Goal: Information Seeking & Learning: Learn about a topic

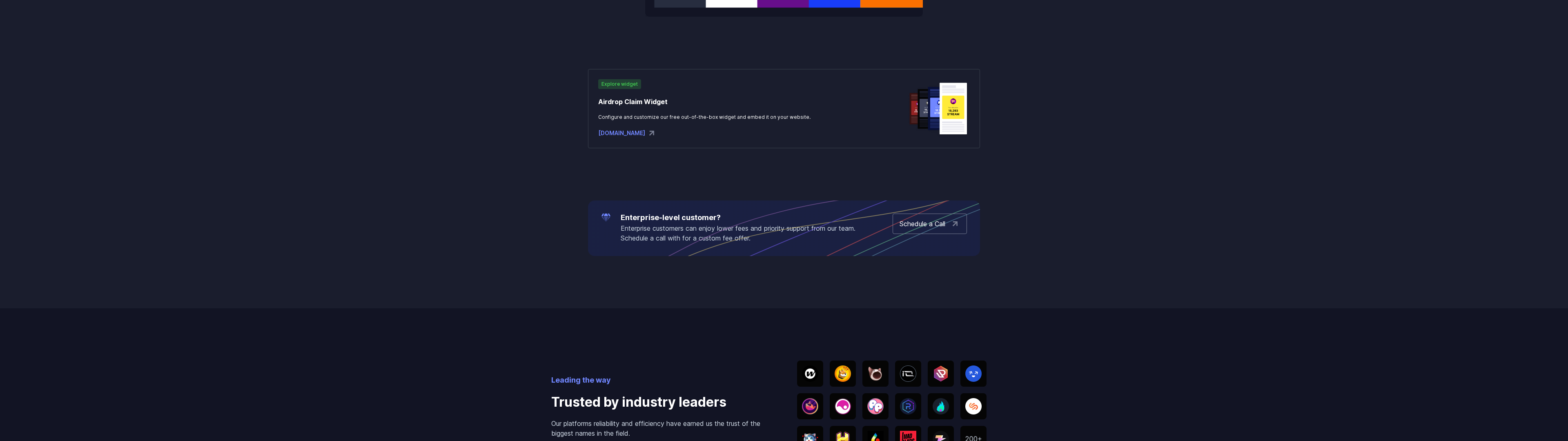
scroll to position [1694, 0]
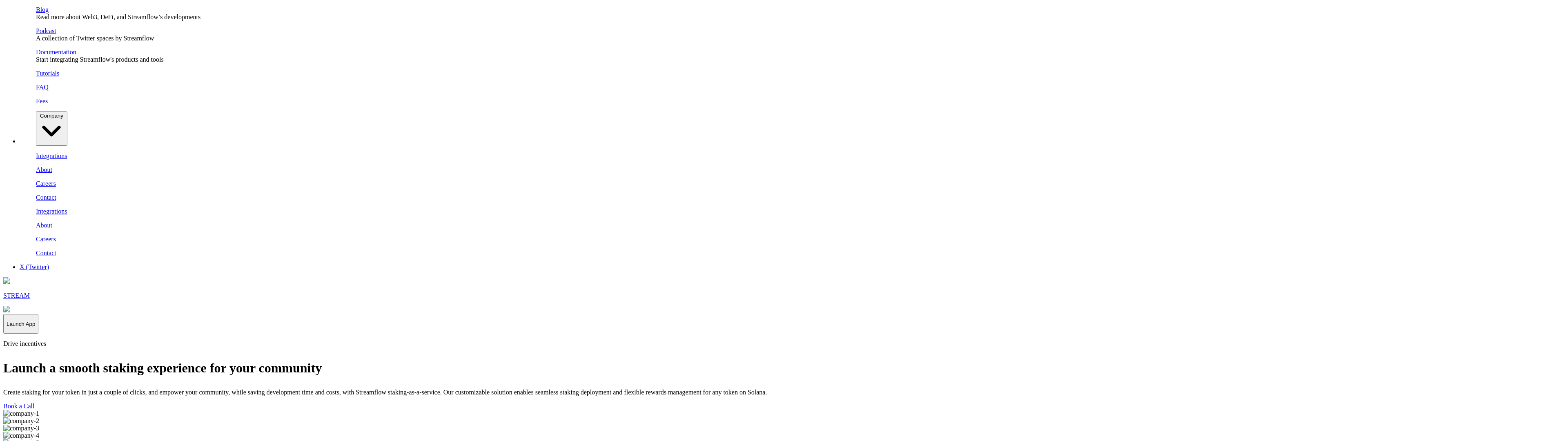
scroll to position [1694, 0]
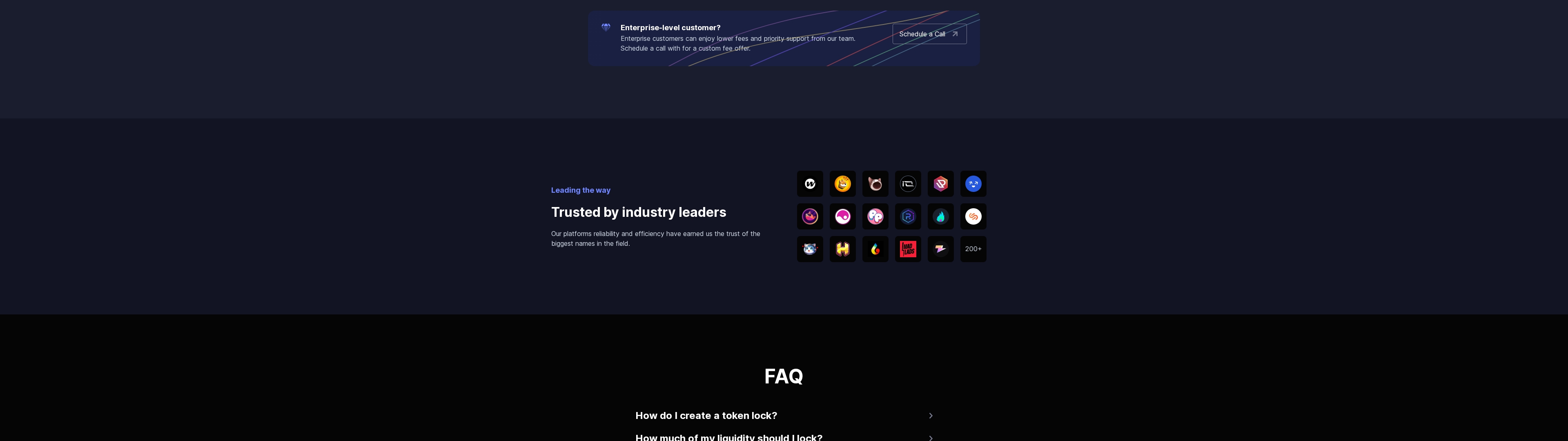
scroll to position [1694, 0]
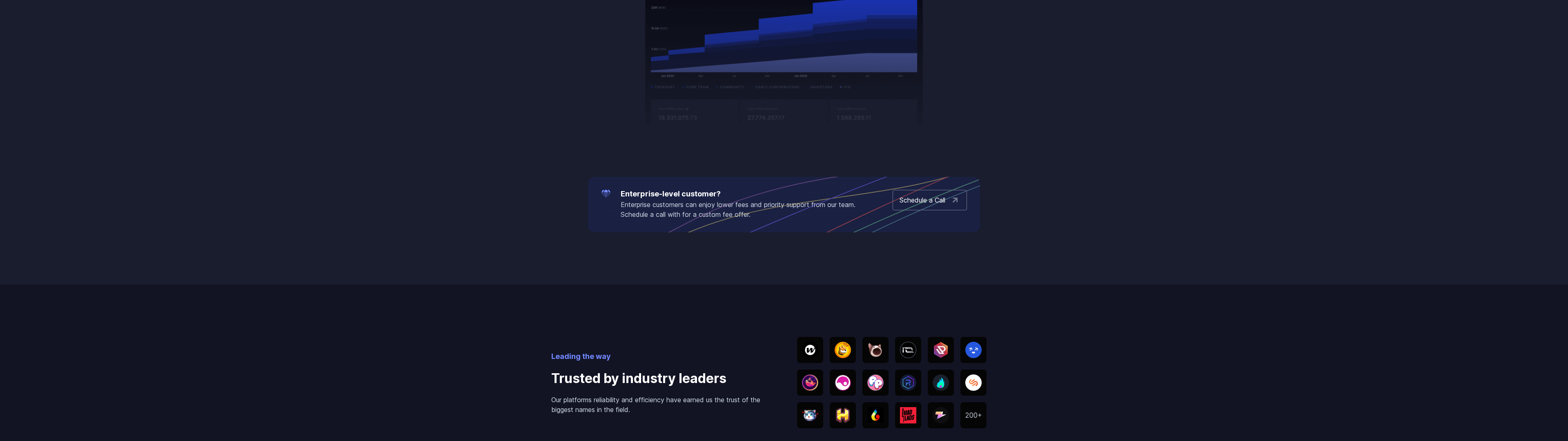
scroll to position [1694, 0]
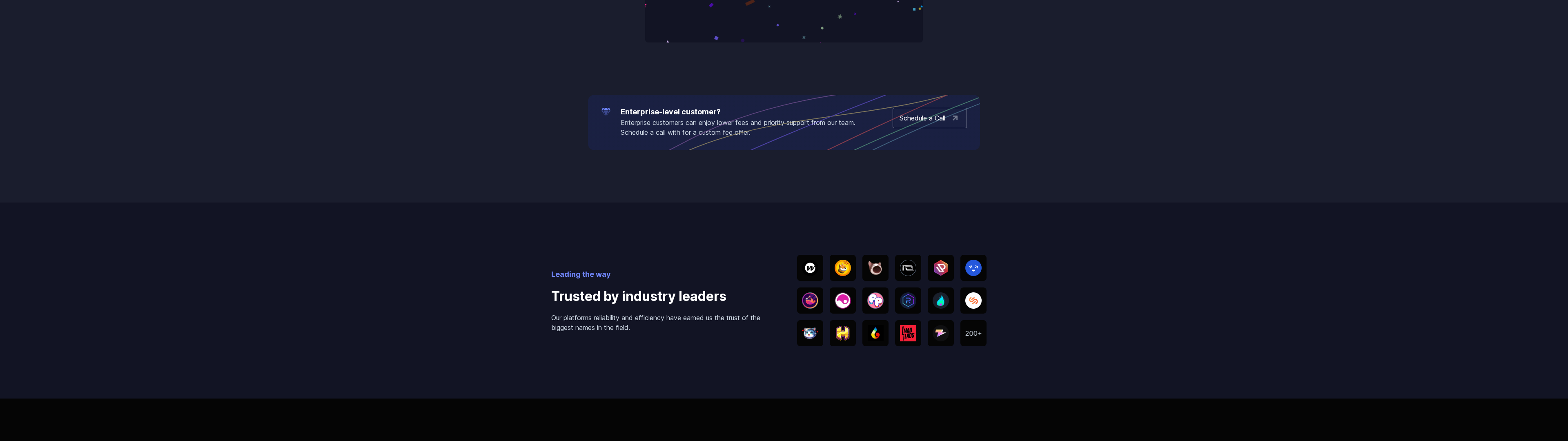
scroll to position [1694, 0]
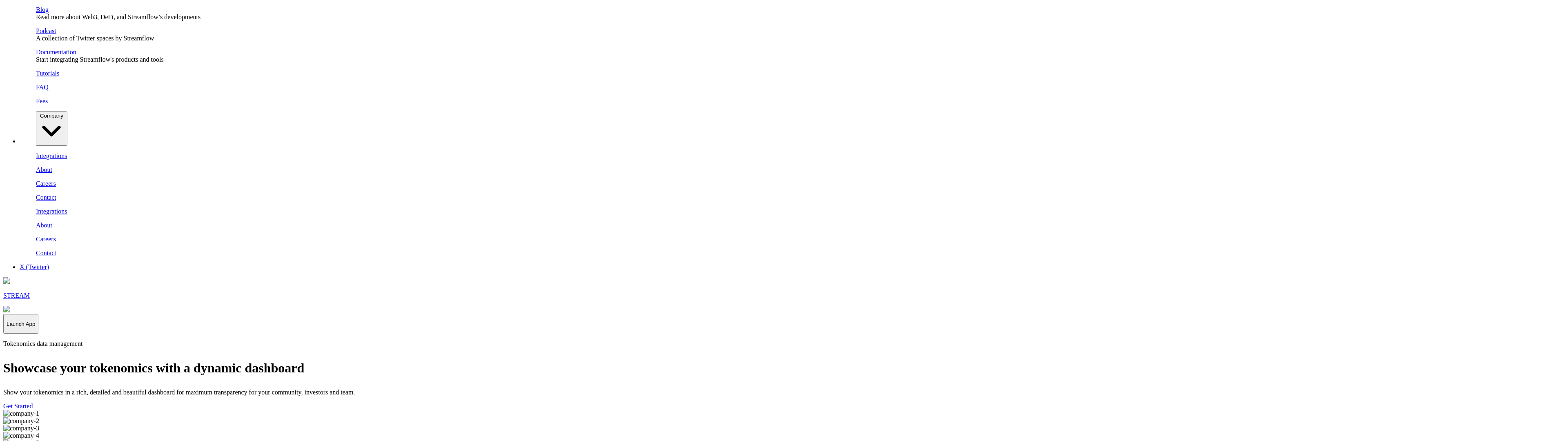
scroll to position [1694, 0]
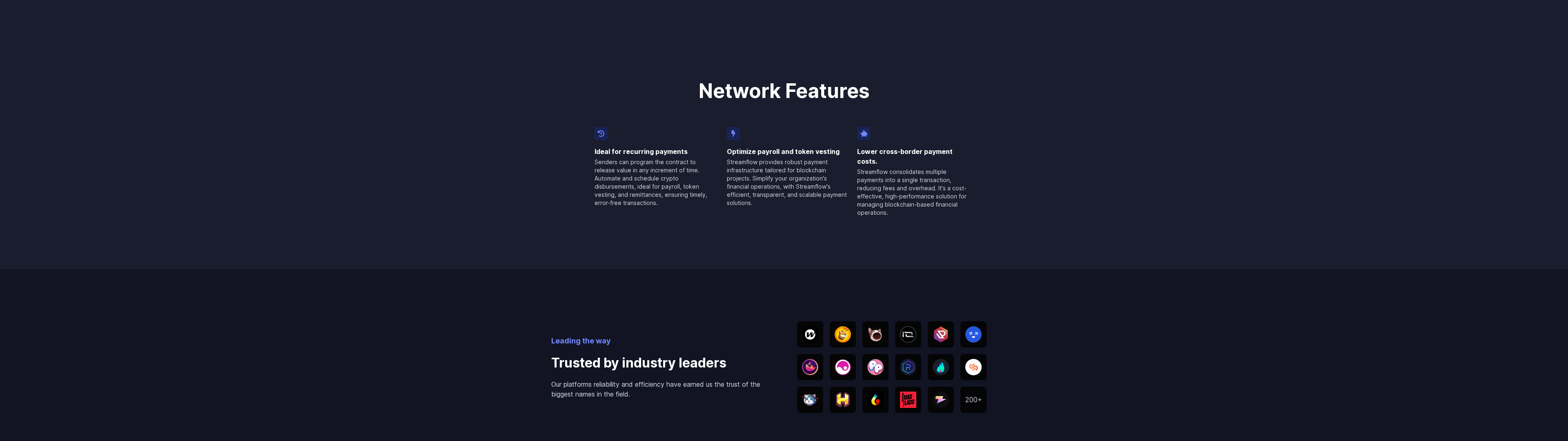
scroll to position [1694, 0]
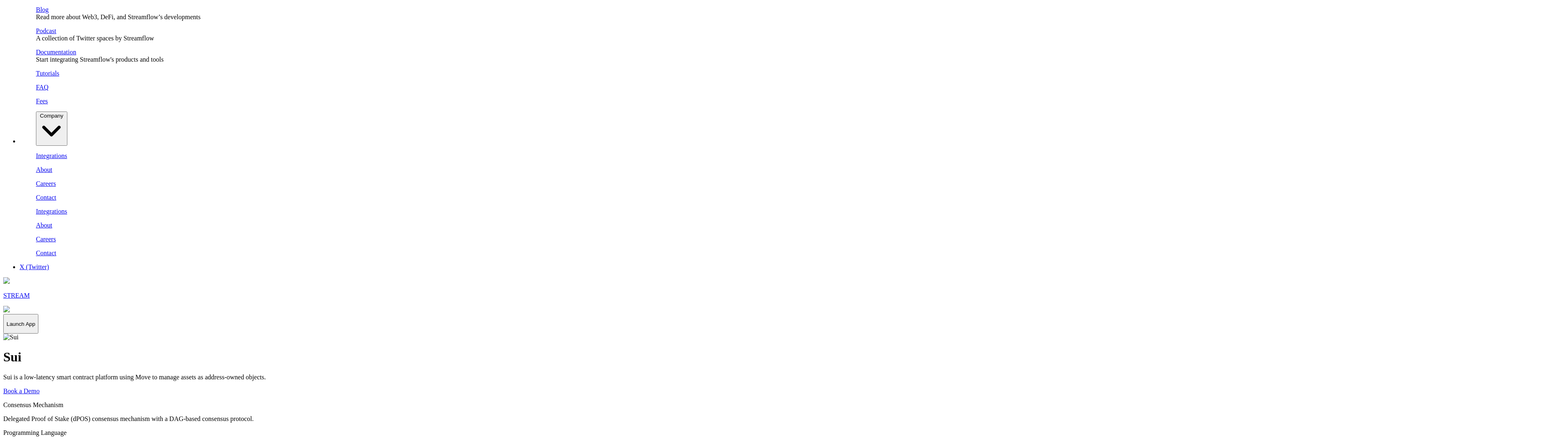
scroll to position [1389, 0]
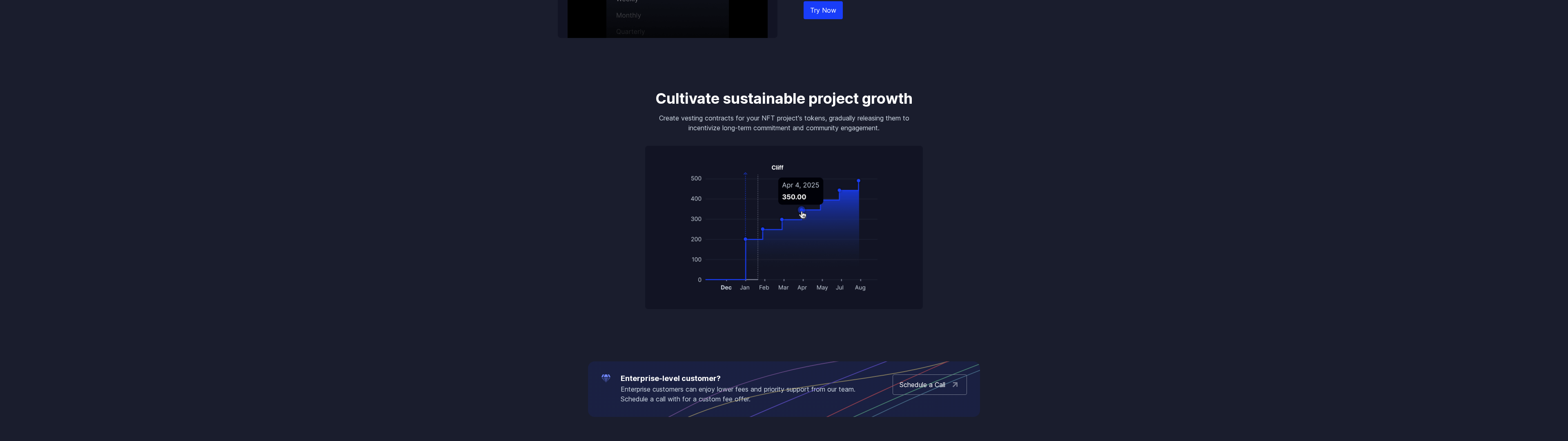
scroll to position [1271, 0]
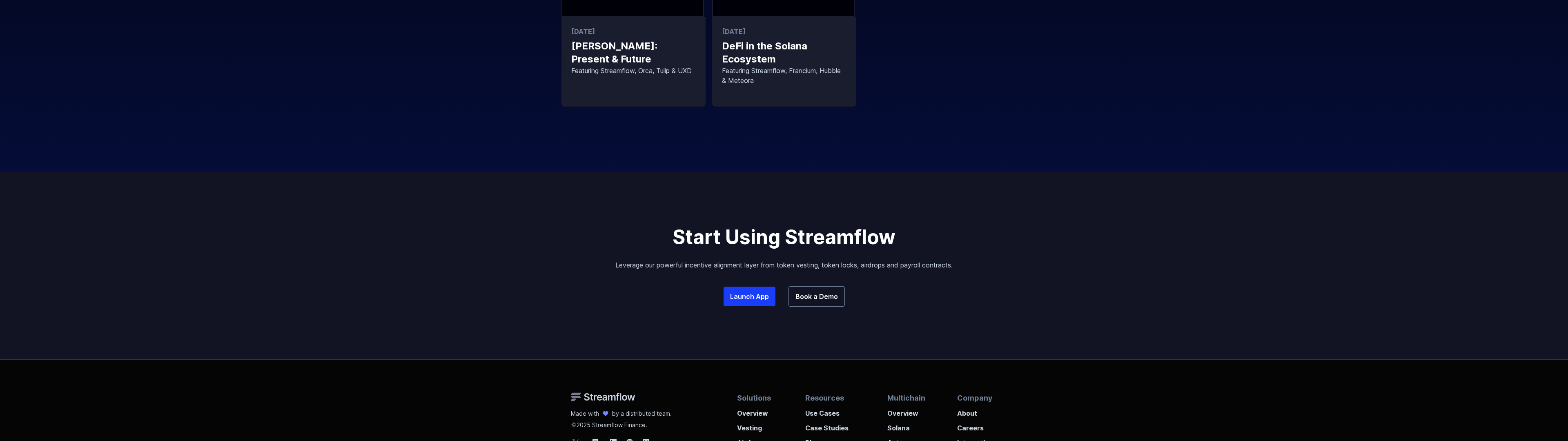
scroll to position [577, 0]
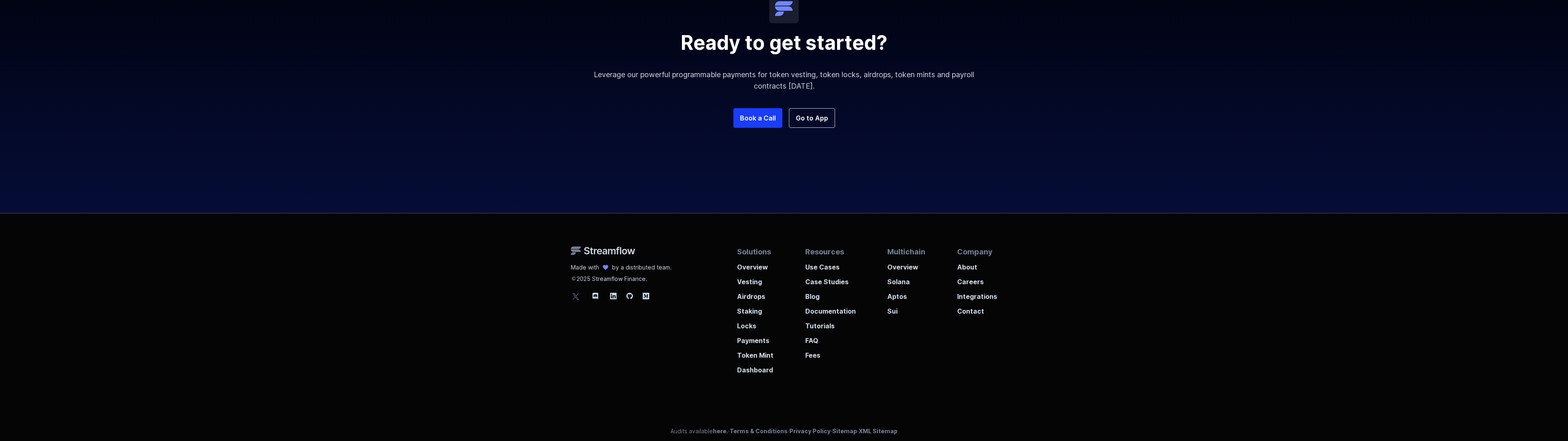
scroll to position [864, 0]
